Goal: Obtain resource: Obtain resource

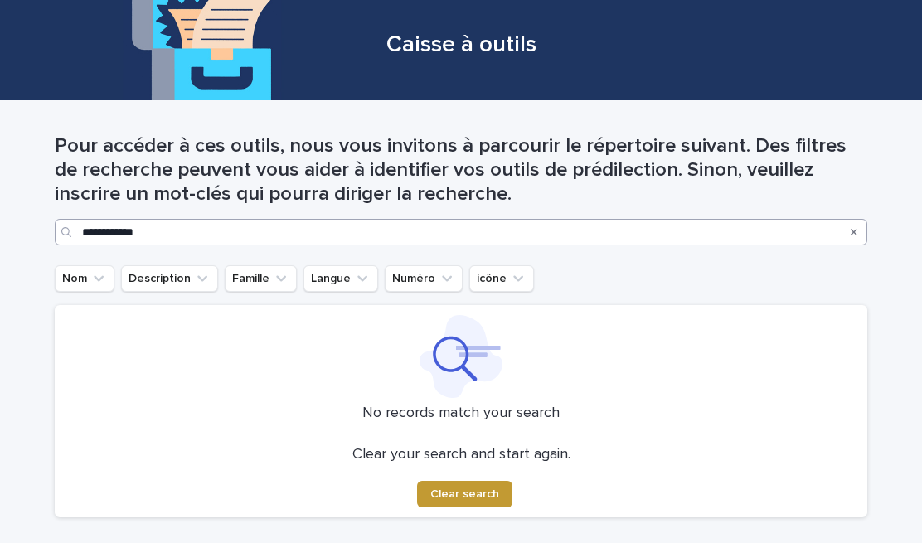
scroll to position [49, 0]
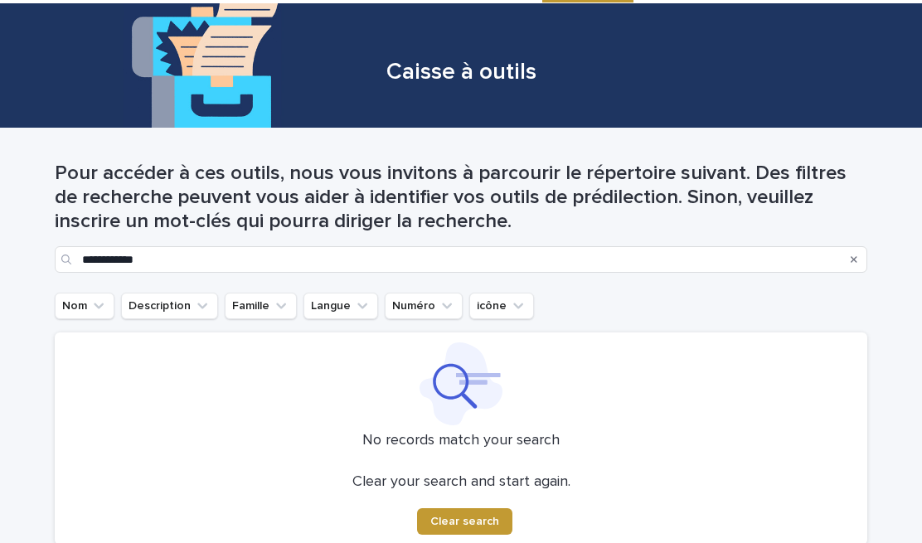
click at [853, 257] on icon "Search" at bounding box center [854, 260] width 7 height 7
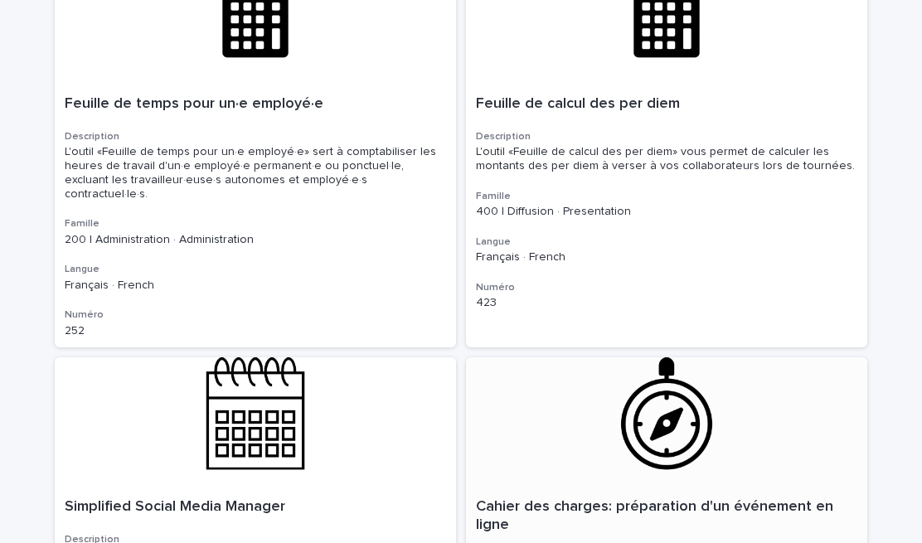
scroll to position [181, 0]
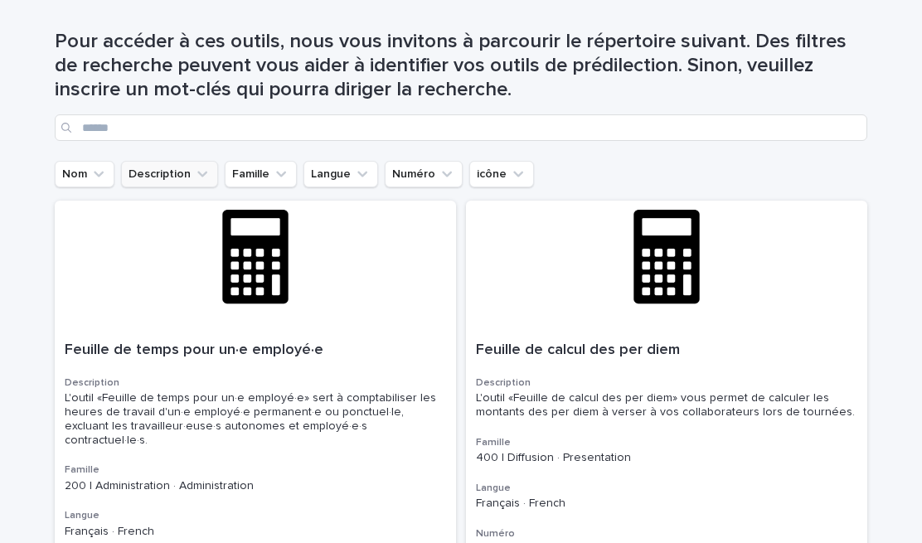
click at [197, 162] on button "Description" at bounding box center [169, 174] width 97 height 27
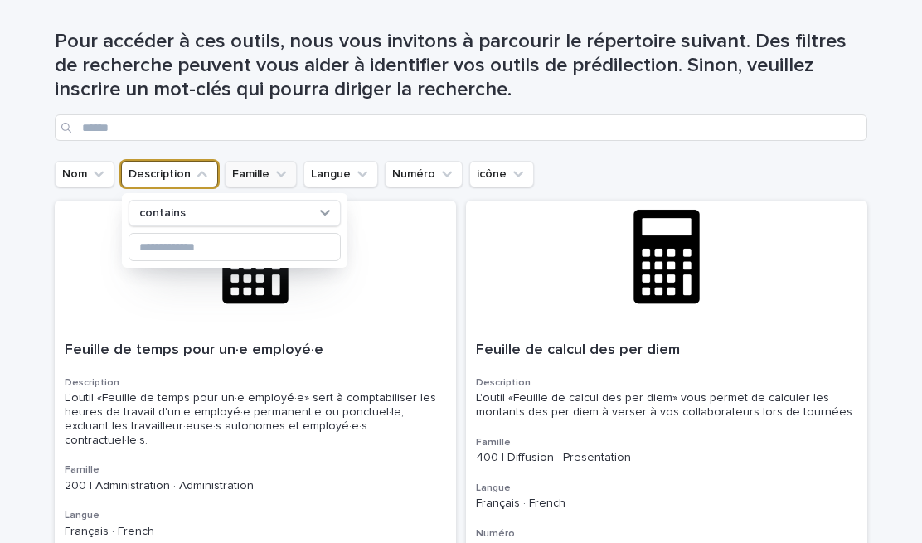
click at [255, 167] on button "Famille" at bounding box center [261, 174] width 72 height 27
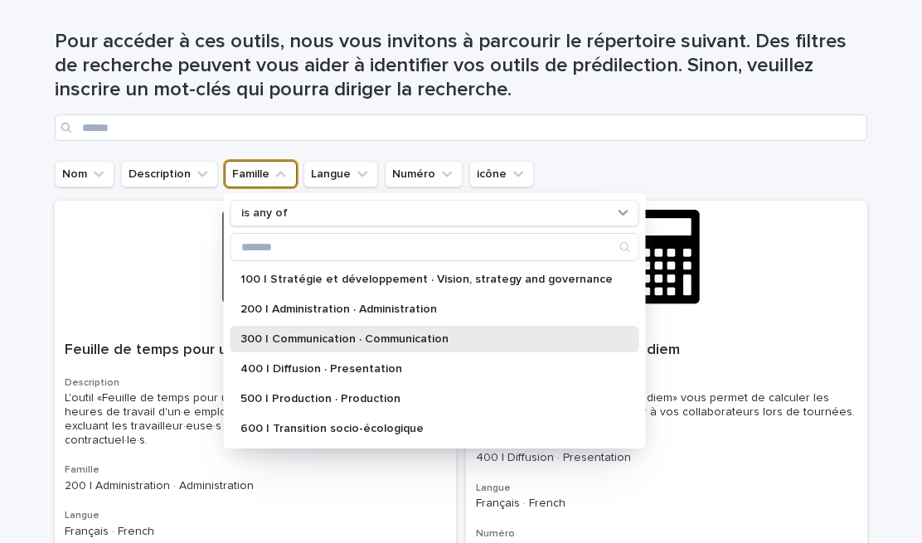
click at [318, 335] on p "300 | Communication · Communication" at bounding box center [426, 339] width 372 height 12
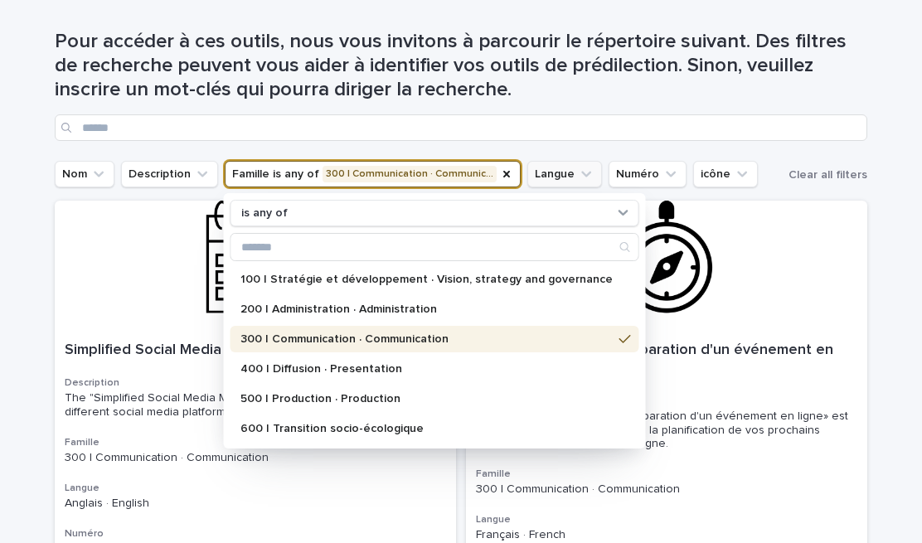
click at [560, 168] on button "Langue" at bounding box center [564, 174] width 75 height 27
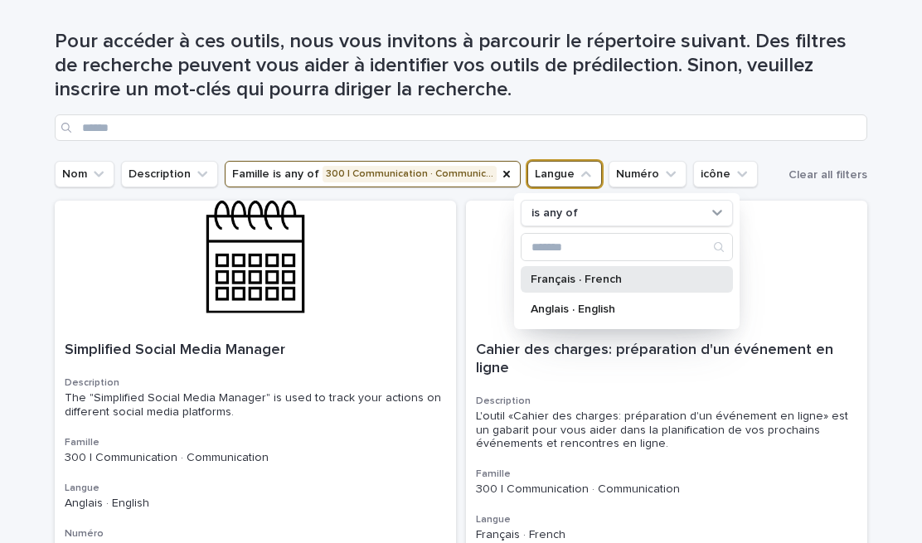
click at [562, 272] on div "Français · French" at bounding box center [627, 279] width 212 height 27
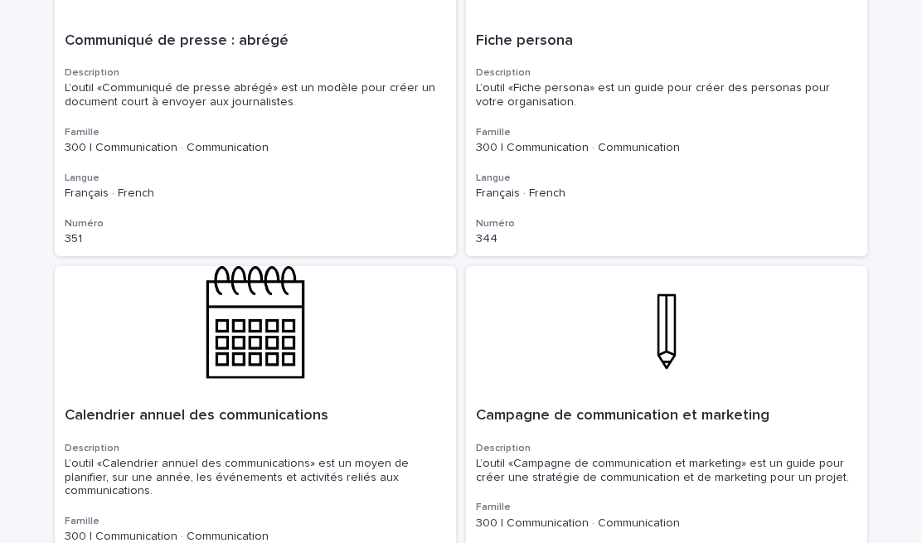
scroll to position [1053, 0]
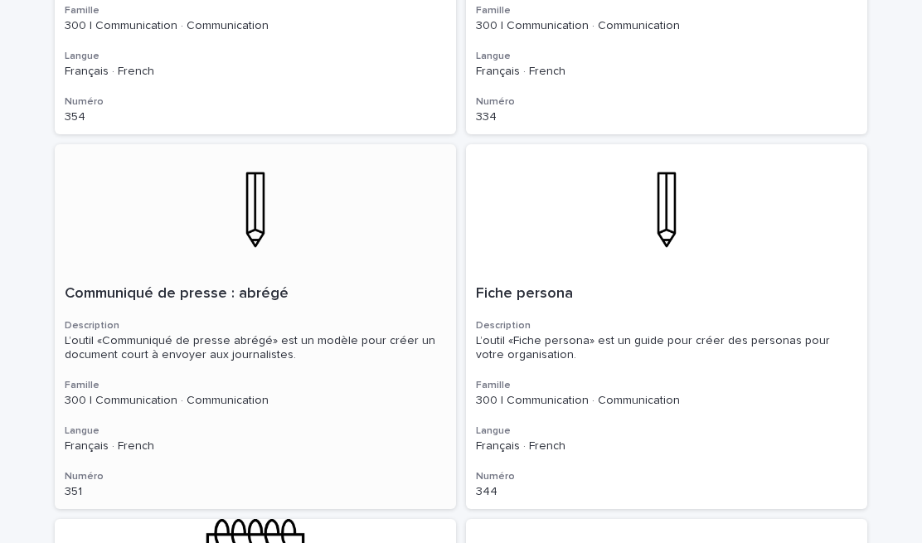
click at [260, 285] on p "Communiqué de presse : abrégé" at bounding box center [255, 294] width 381 height 18
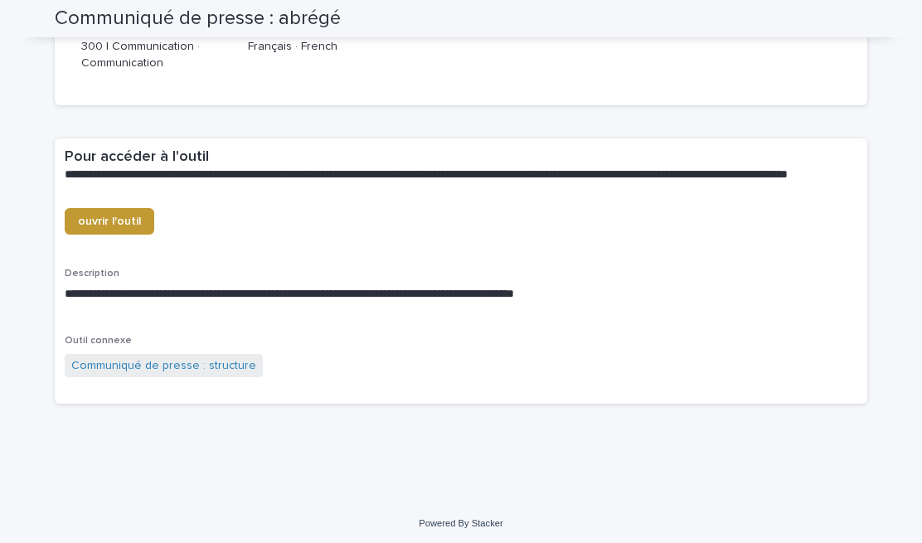
scroll to position [129, 0]
click at [149, 361] on link "Communiqué de presse : structure" at bounding box center [163, 366] width 185 height 17
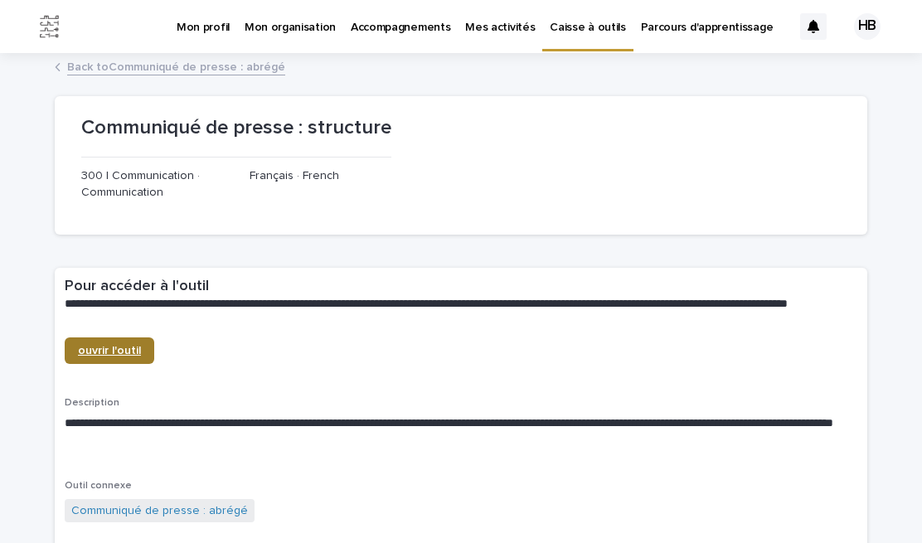
click at [124, 347] on span "ouvrir l'outil" at bounding box center [109, 351] width 63 height 12
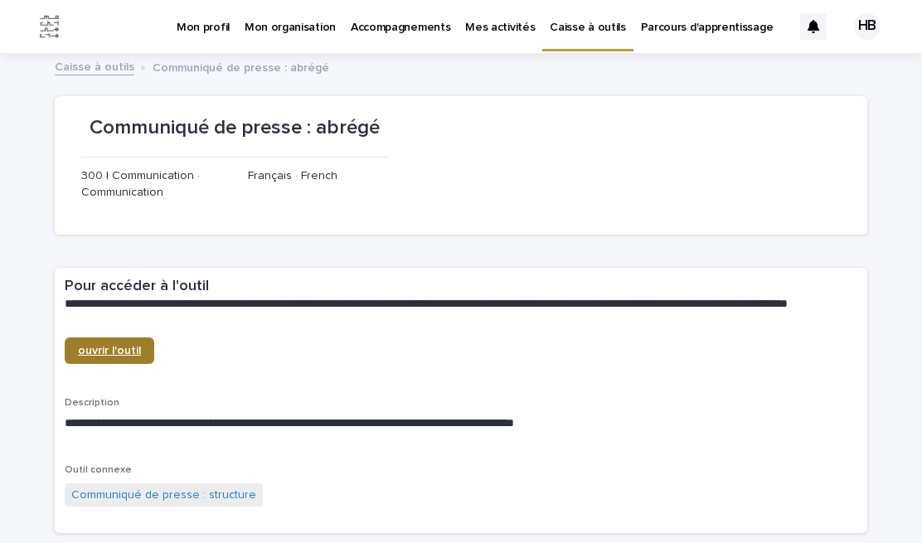
click at [117, 341] on link "ouvrir l'outil" at bounding box center [110, 350] width 90 height 27
